Goal: Information Seeking & Learning: Check status

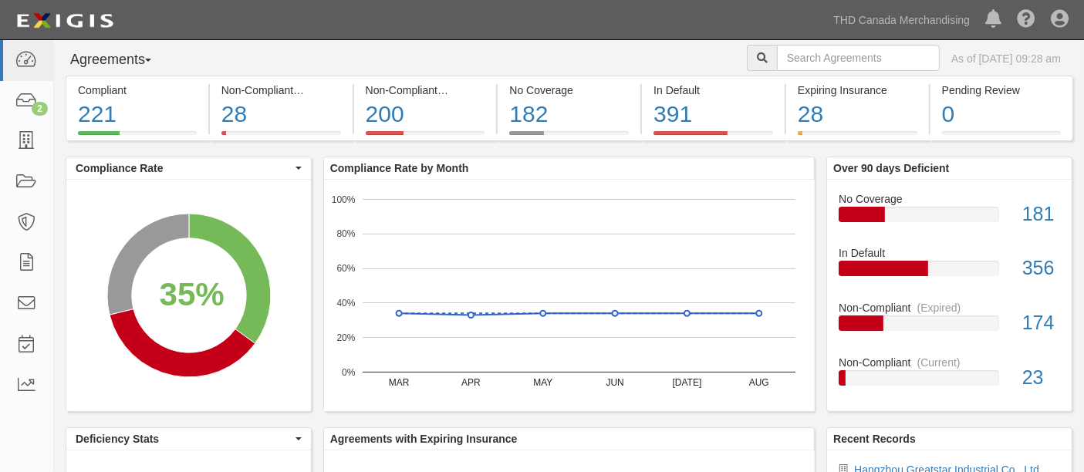
scroll to position [253, 0]
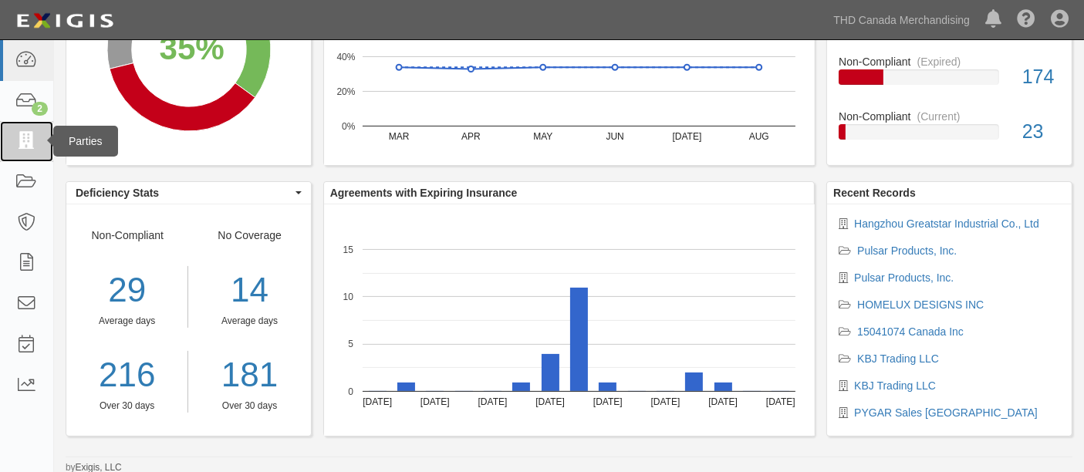
click at [22, 135] on icon at bounding box center [26, 142] width 22 height 18
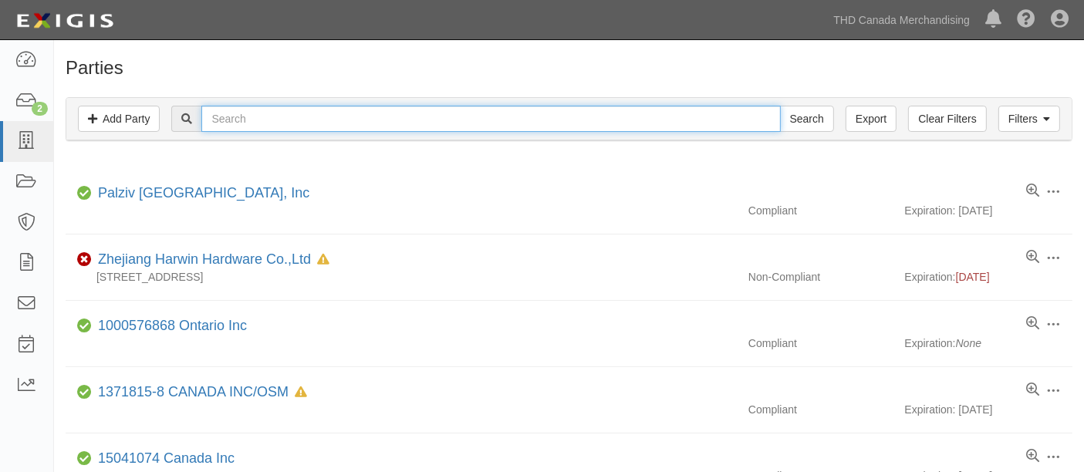
click at [293, 118] on input "text" at bounding box center [490, 119] width 578 height 26
type input "[PERSON_NAME]"
click at [780, 106] on input "Search" at bounding box center [807, 119] width 54 height 26
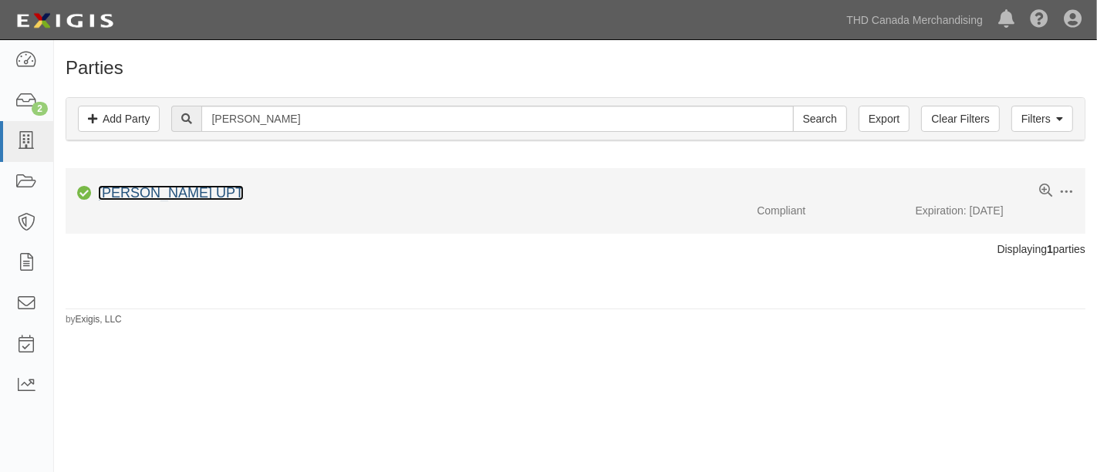
click at [169, 189] on link "[PERSON_NAME] UPT" at bounding box center [171, 192] width 146 height 15
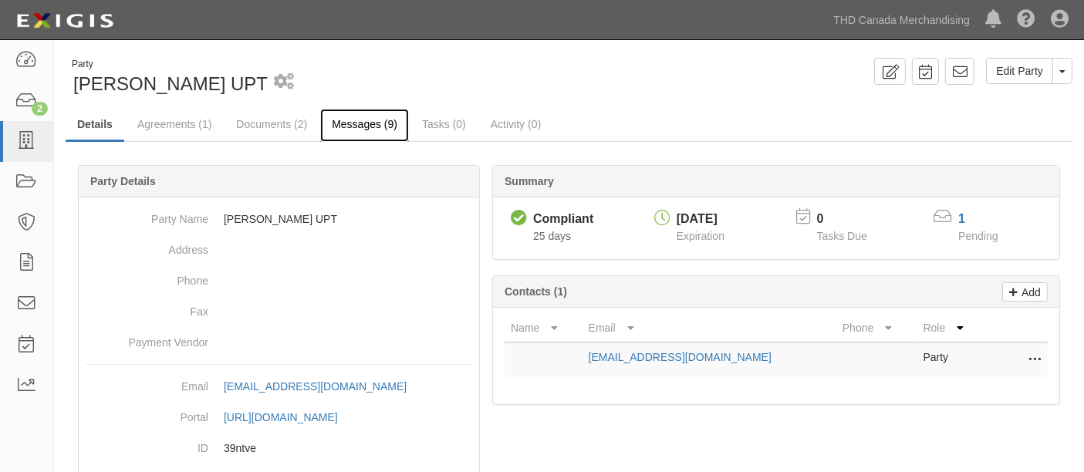
click at [345, 122] on link "Messages (9)" at bounding box center [364, 125] width 89 height 33
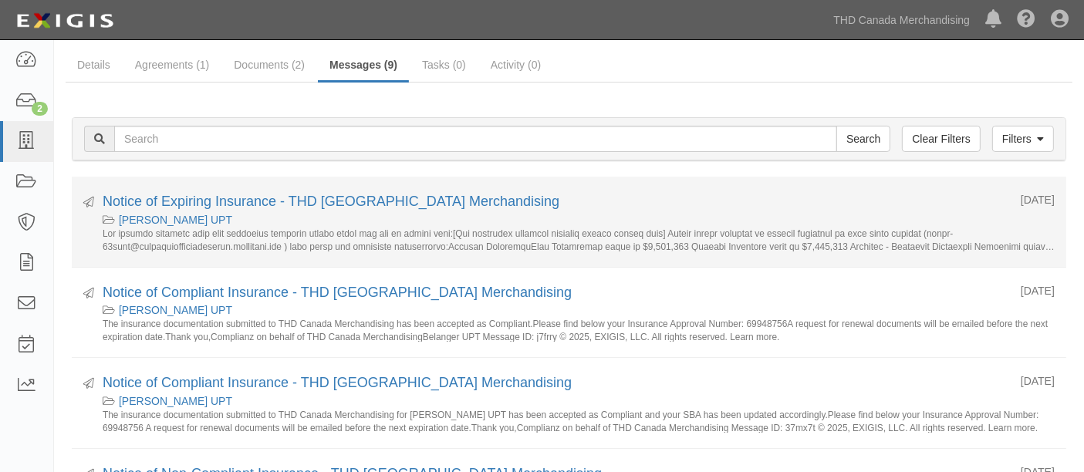
scroll to position [86, 0]
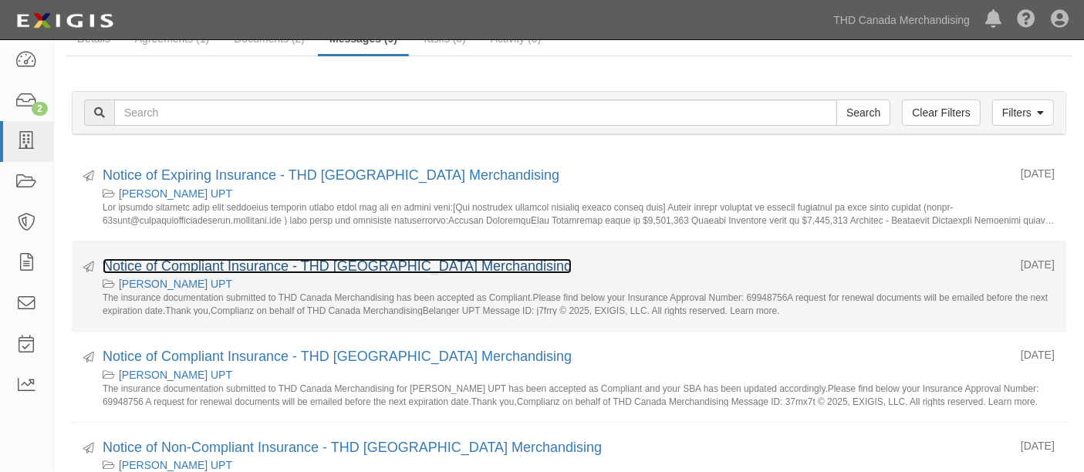
click at [242, 261] on link "Notice of Compliant Insurance - THD [GEOGRAPHIC_DATA] Merchandising" at bounding box center [337, 265] width 469 height 15
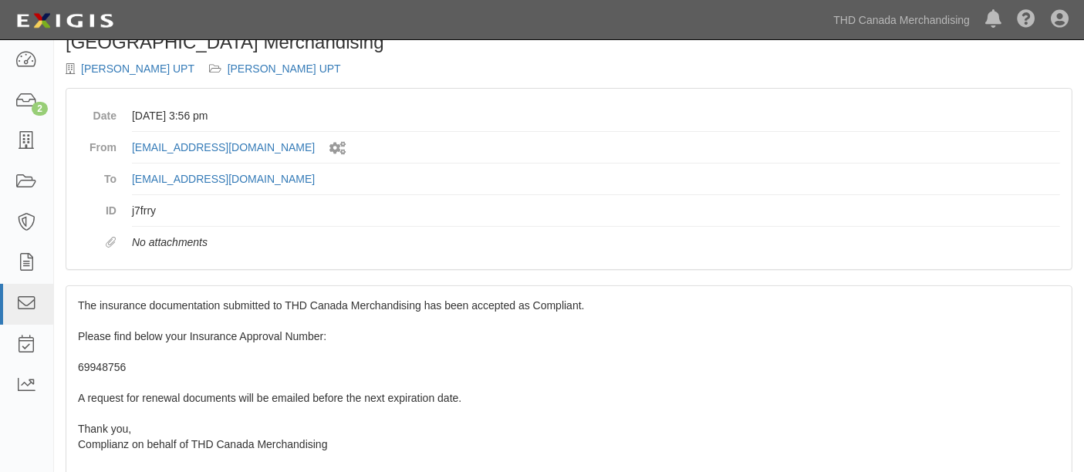
scroll to position [86, 0]
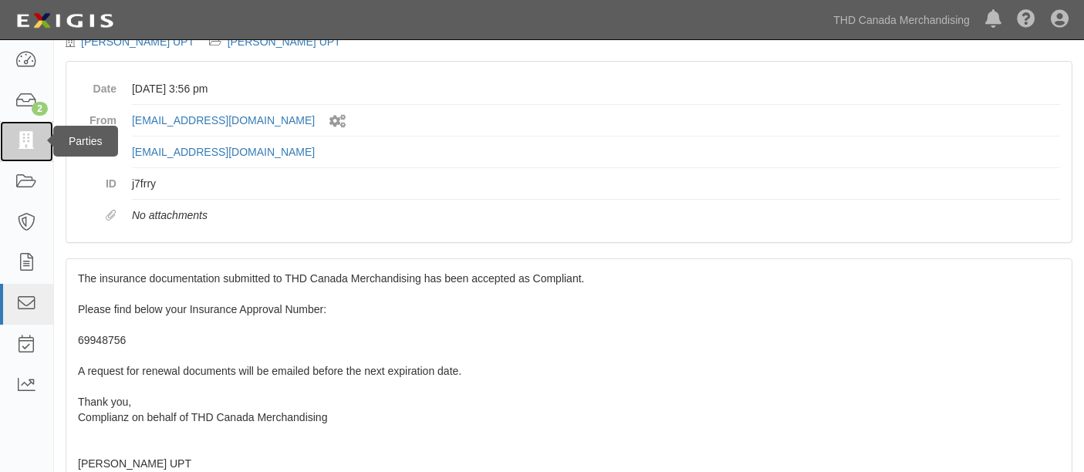
click at [20, 146] on icon at bounding box center [26, 142] width 22 height 18
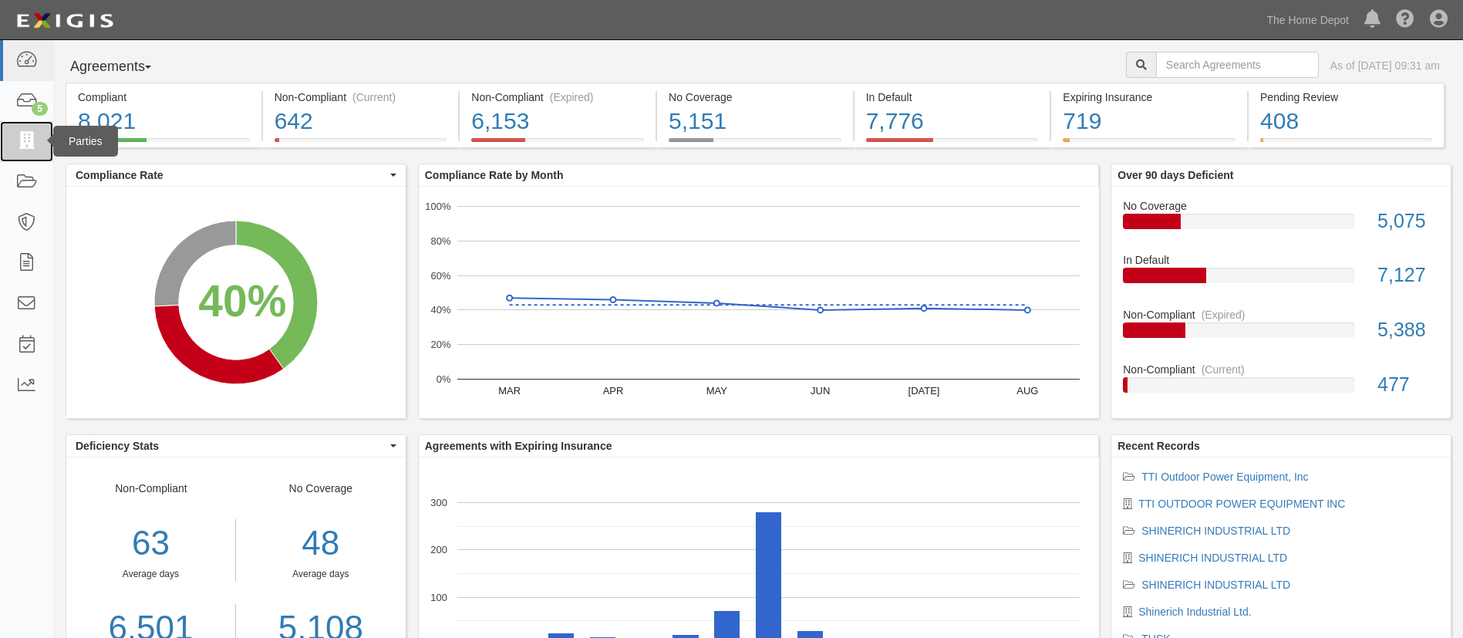
click at [15, 147] on link at bounding box center [26, 141] width 53 height 41
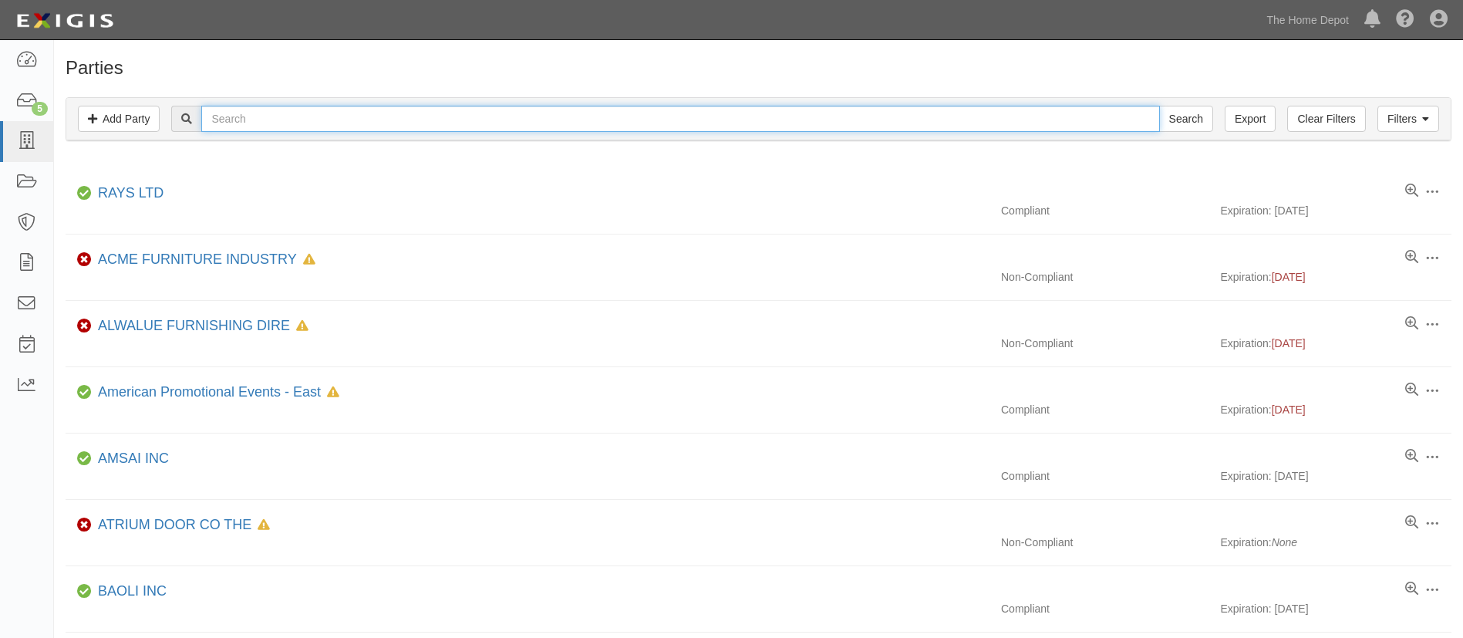
paste input "Crownbolt"
type input "Crownbolt"
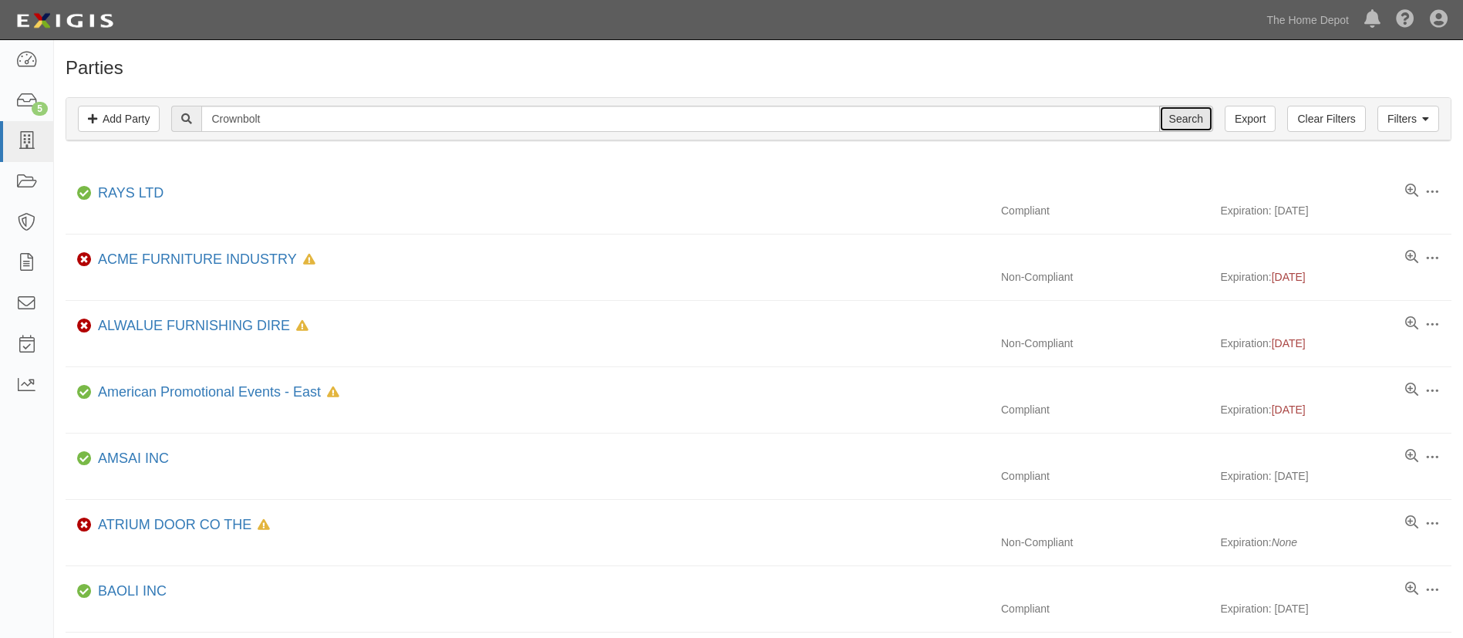
click at [1191, 115] on input "Search" at bounding box center [1186, 119] width 54 height 26
